Goal: Task Accomplishment & Management: Use online tool/utility

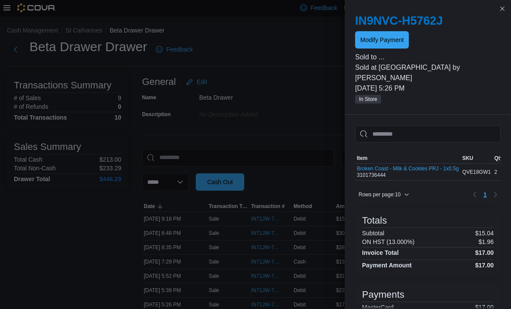
scroll to position [22, 0]
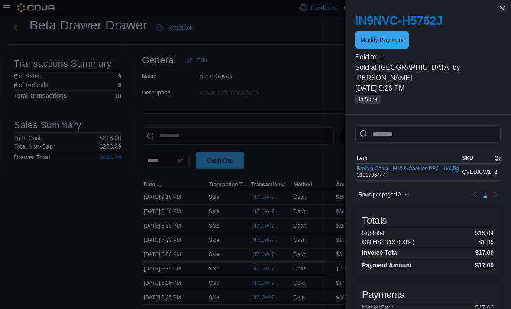
click at [504, 13] on button "Close this dialog" at bounding box center [502, 8] width 10 height 10
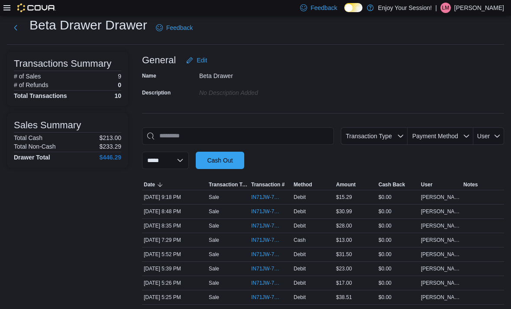
scroll to position [0, 0]
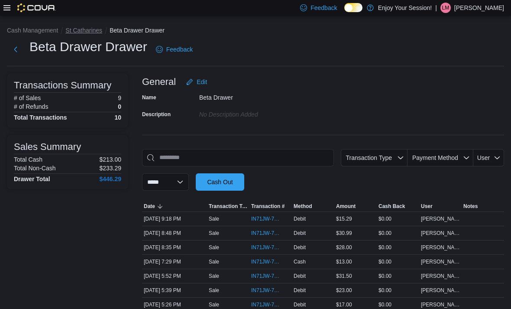
click at [90, 29] on button "St Catharines" at bounding box center [83, 30] width 37 height 7
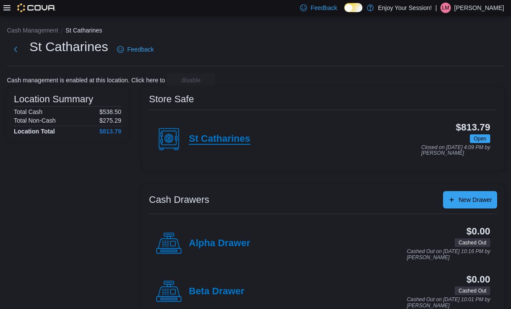
click at [238, 138] on h4 "St Catharines" at bounding box center [220, 138] width 62 height 11
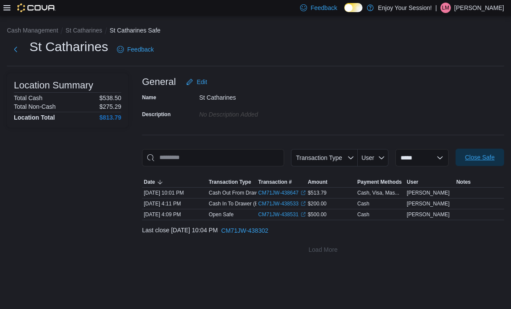
click at [480, 157] on span "Close Safe" at bounding box center [479, 157] width 29 height 9
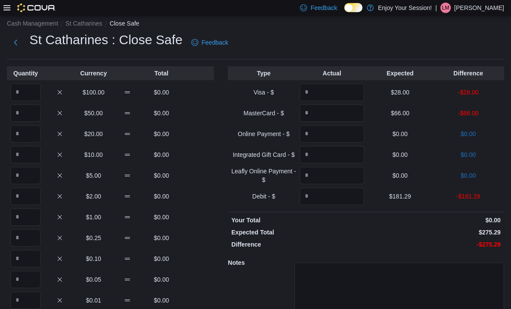
scroll to position [20, 0]
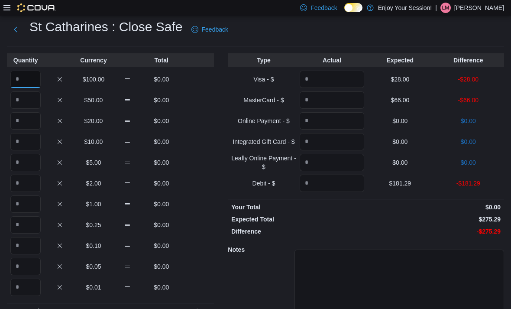
click at [33, 80] on input "Quantity" at bounding box center [25, 79] width 30 height 17
type input "*"
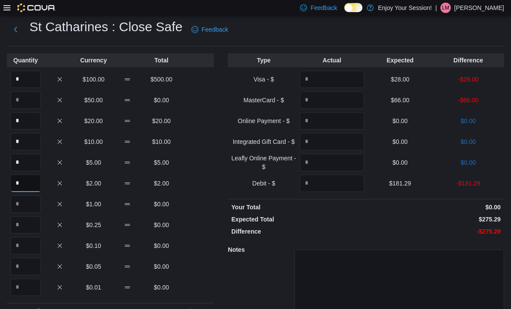
type input "*"
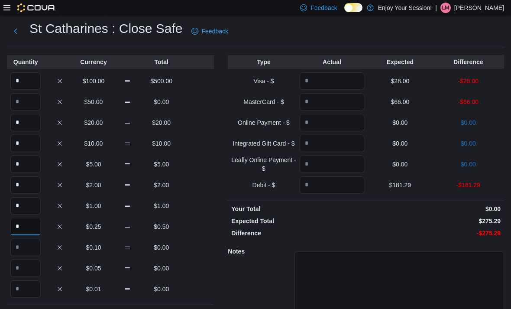
scroll to position [17, 0]
type input "*"
click at [356, 80] on input "Quantity" at bounding box center [332, 81] width 65 height 17
type input "**"
click at [347, 101] on input "Quantity" at bounding box center [332, 102] width 65 height 17
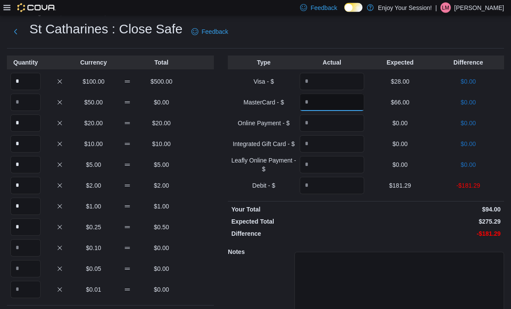
type input "**"
click at [342, 188] on input "Quantity" at bounding box center [332, 185] width 65 height 17
type input "******"
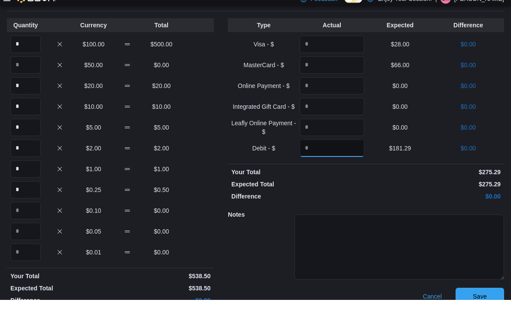
scroll to position [52, 0]
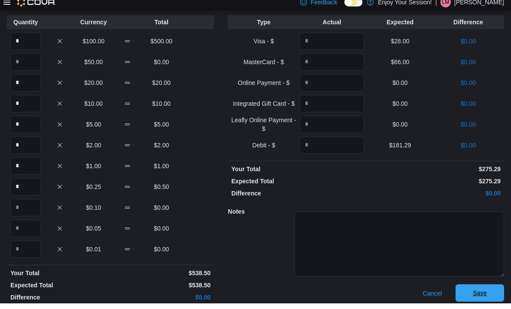
click at [481, 298] on span "Save" at bounding box center [480, 298] width 14 height 9
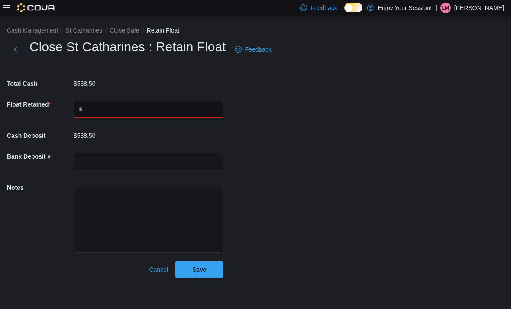
click at [180, 108] on input "text" at bounding box center [149, 109] width 150 height 17
type input "***"
click at [195, 273] on span "Save" at bounding box center [199, 269] width 14 height 9
